Goal: Information Seeking & Learning: Learn about a topic

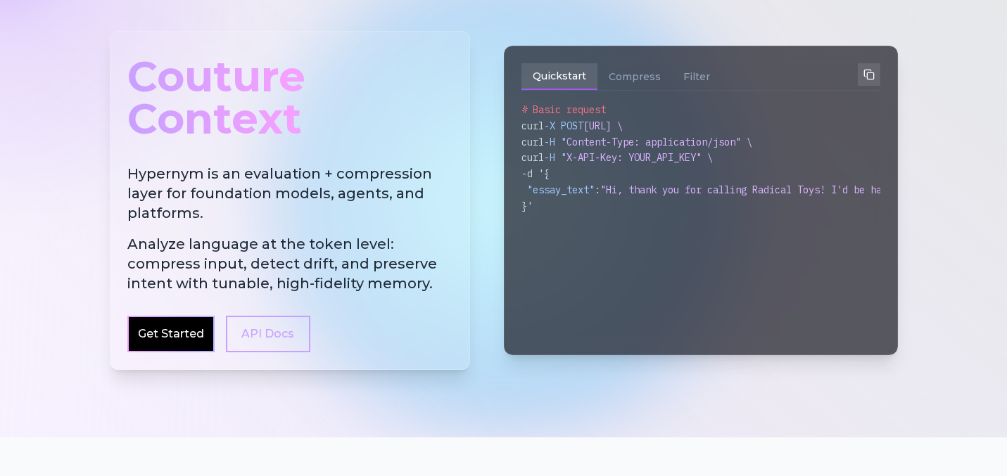
scroll to position [97, 0]
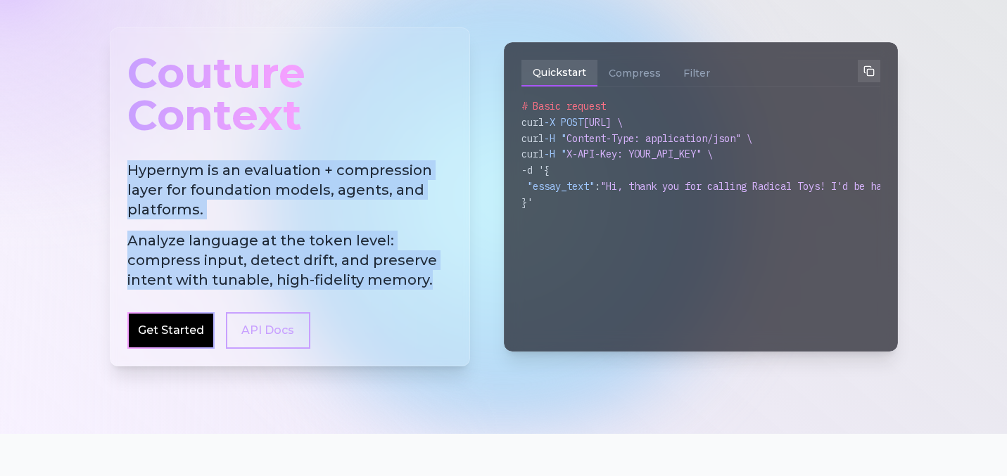
drag, startPoint x: 426, startPoint y: 281, endPoint x: 119, endPoint y: 167, distance: 327.4
click at [119, 167] on div "Couture Context Hypernym is an evaluation + compression layer for foundation mo…" at bounding box center [290, 196] width 360 height 339
copy h2 "Hypernym is an evaluation + compression layer for foundation models, agents, an…"
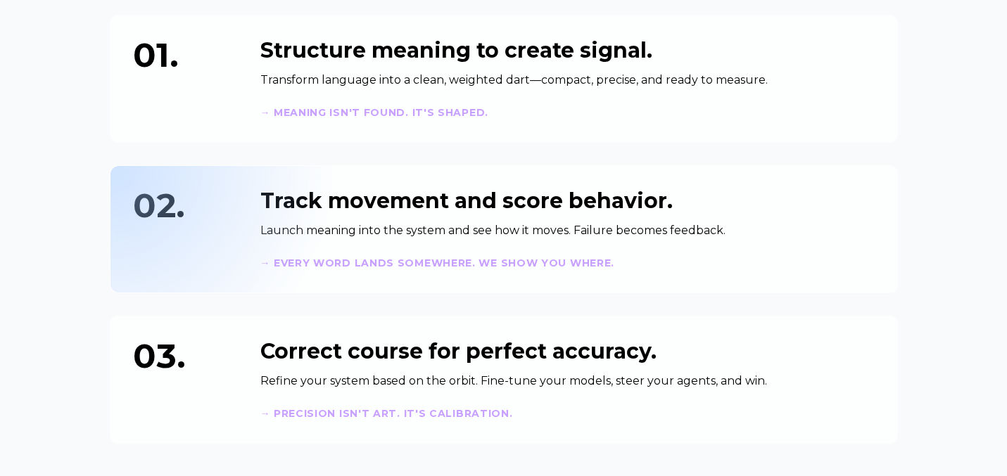
scroll to position [0, 0]
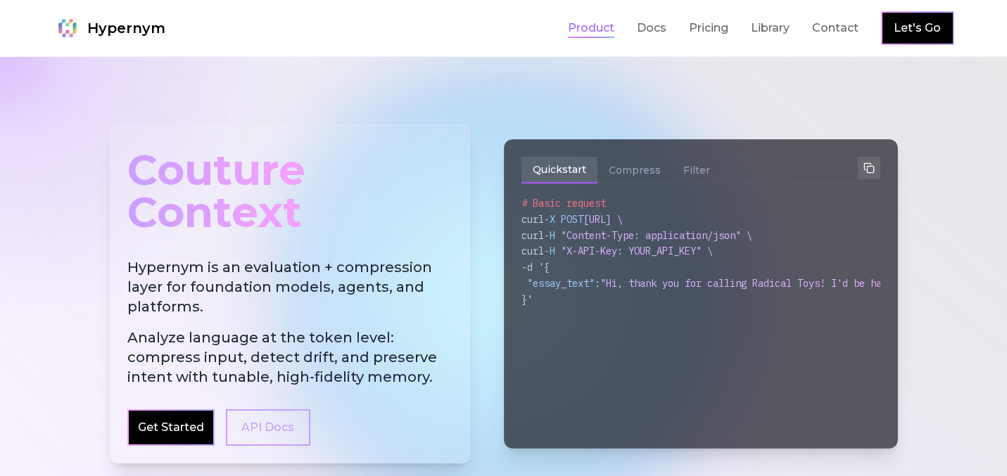
click at [582, 29] on link "Product" at bounding box center [591, 28] width 46 height 17
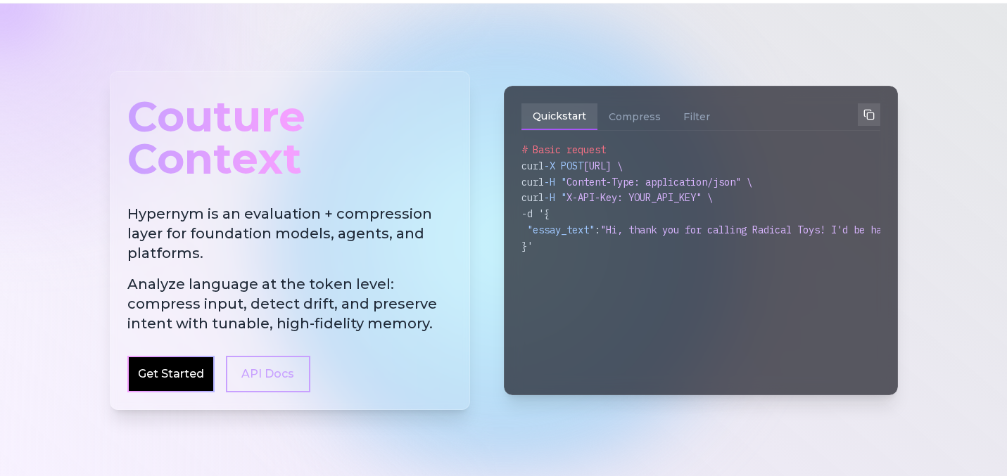
scroll to position [54, 0]
